Goal: Book appointment/travel/reservation

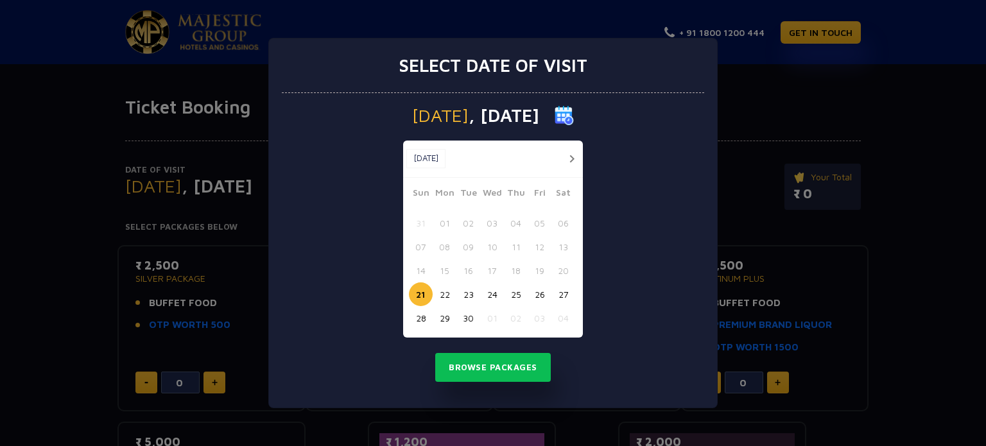
click at [469, 322] on button "30" at bounding box center [469, 318] width 24 height 24
click at [496, 374] on button "Browse Packages" at bounding box center [493, 368] width 116 height 30
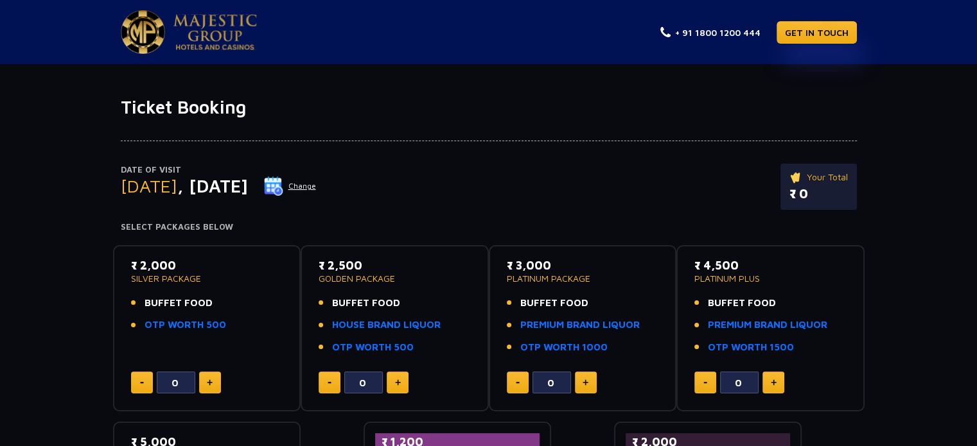
click at [317, 179] on button "Change" at bounding box center [289, 186] width 53 height 21
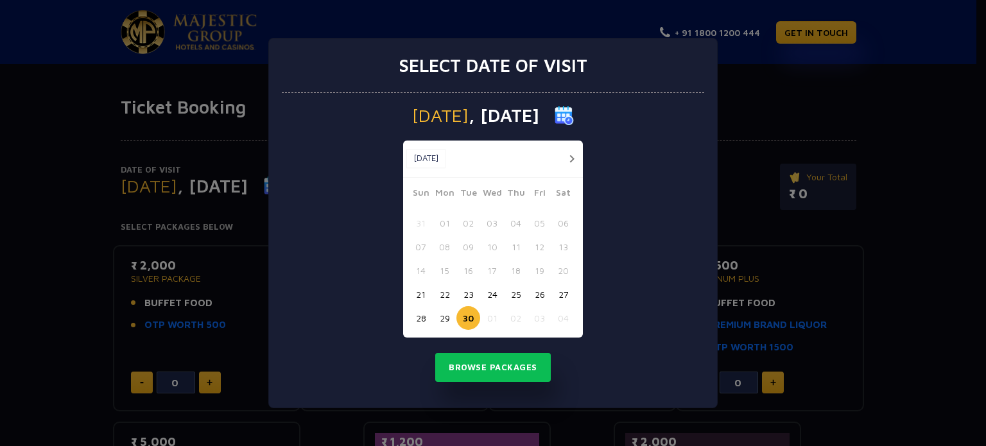
click at [426, 320] on button "28" at bounding box center [421, 318] width 24 height 24
click at [490, 363] on button "Browse Packages" at bounding box center [493, 368] width 116 height 30
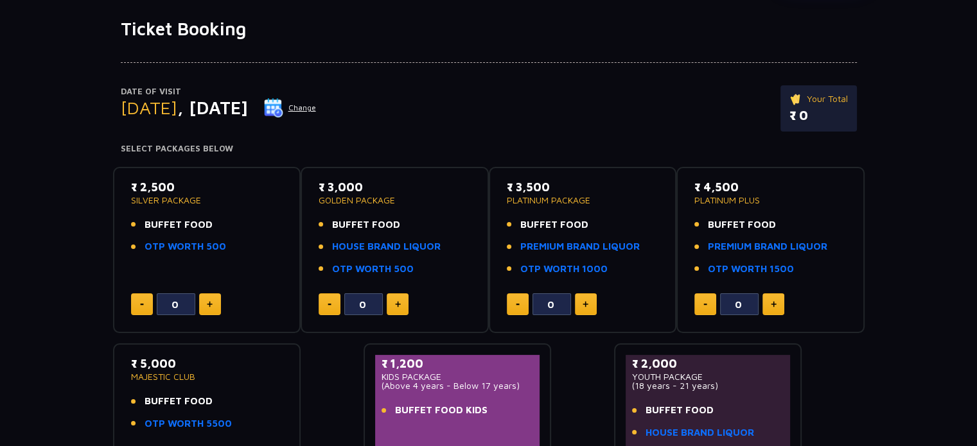
scroll to position [116, 0]
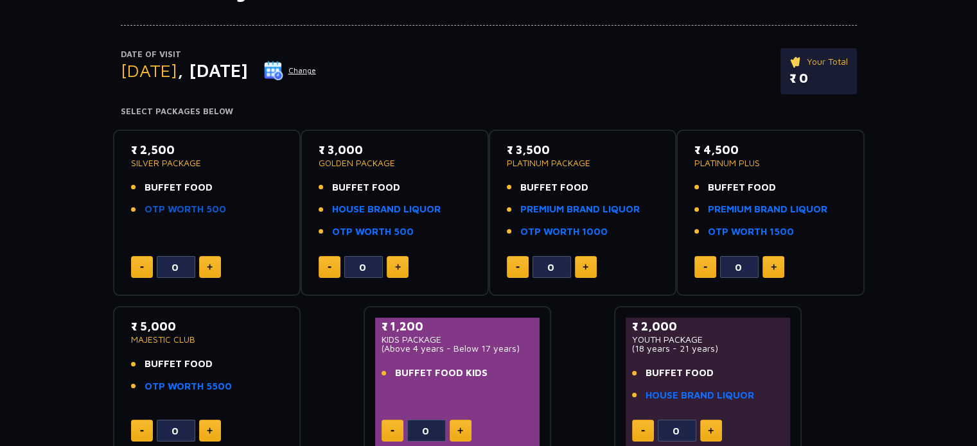
click at [189, 211] on link "OTP WORTH 500" at bounding box center [185, 209] width 82 height 15
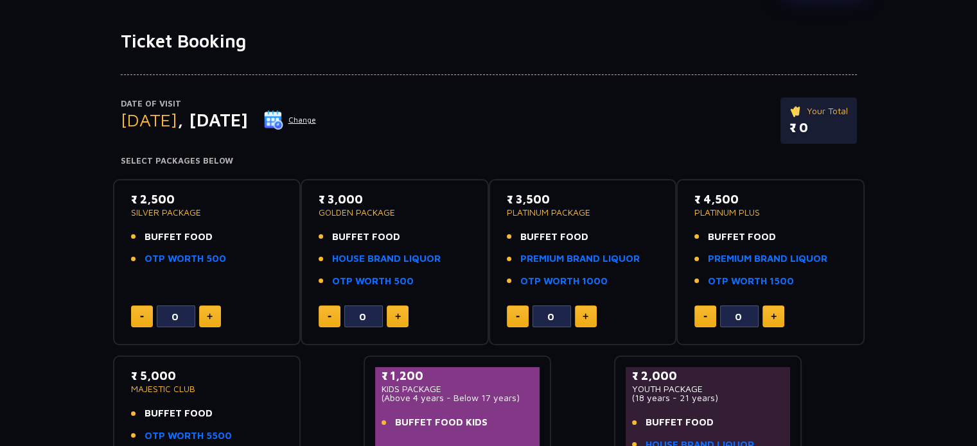
scroll to position [67, 0]
click at [397, 261] on link "HOUSE BRAND LIQUOR" at bounding box center [386, 258] width 109 height 15
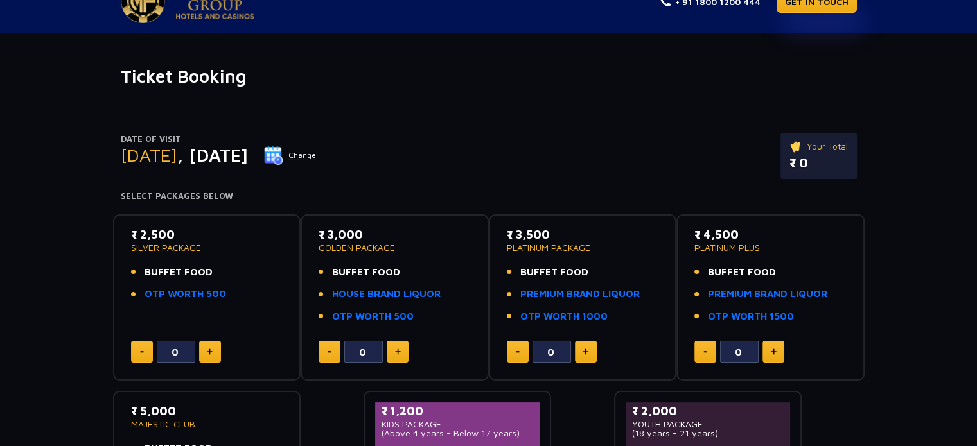
scroll to position [32, 0]
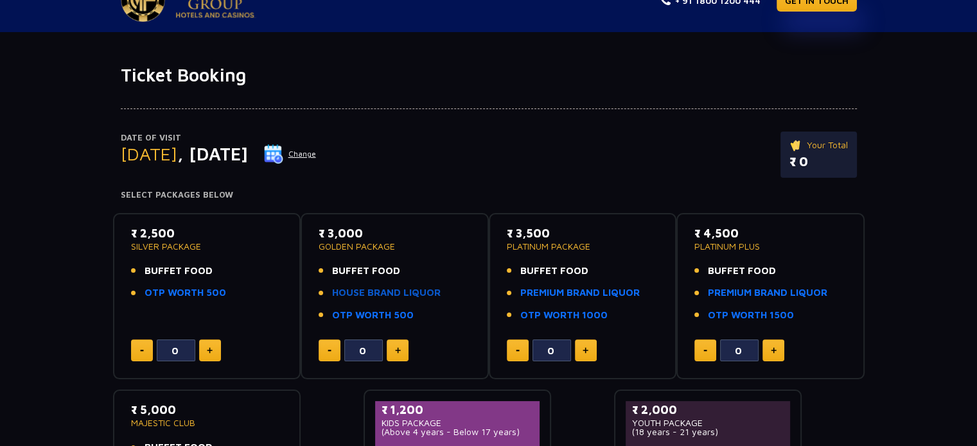
click at [374, 290] on link "HOUSE BRAND LIQUOR" at bounding box center [386, 293] width 109 height 15
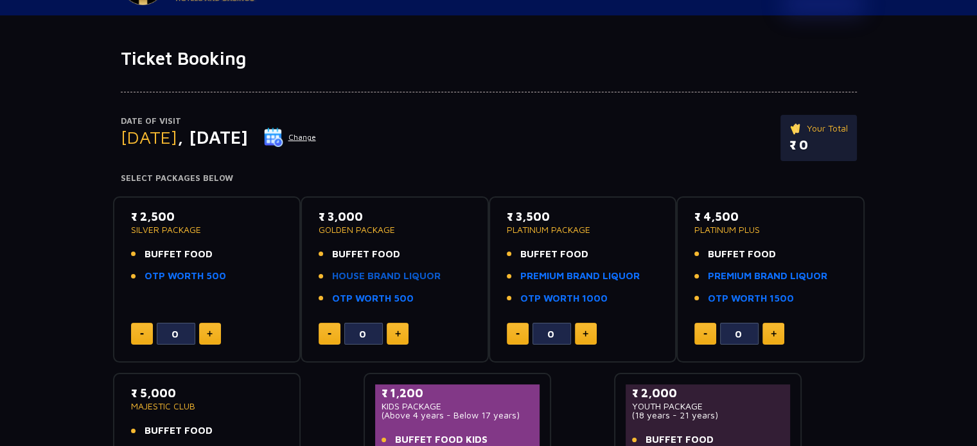
scroll to position [0, 0]
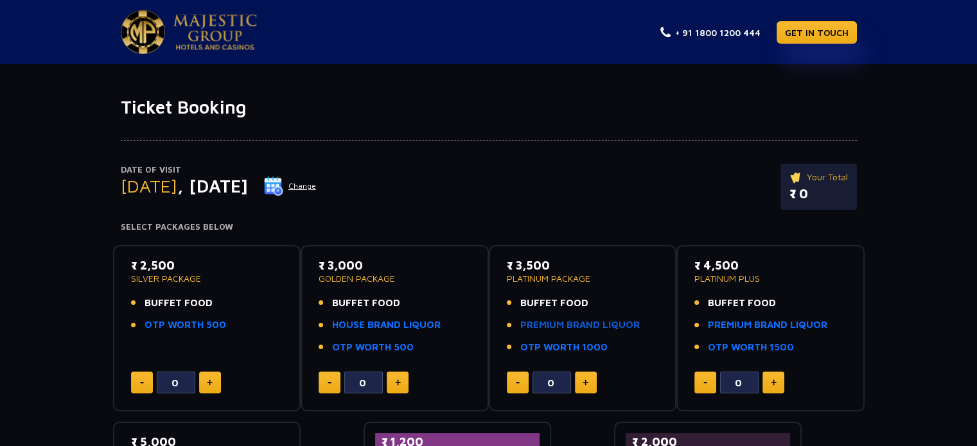
click at [552, 322] on link "PREMIUM BRAND LIQUOR" at bounding box center [579, 325] width 119 height 15
